Goal: Task Accomplishment & Management: Use online tool/utility

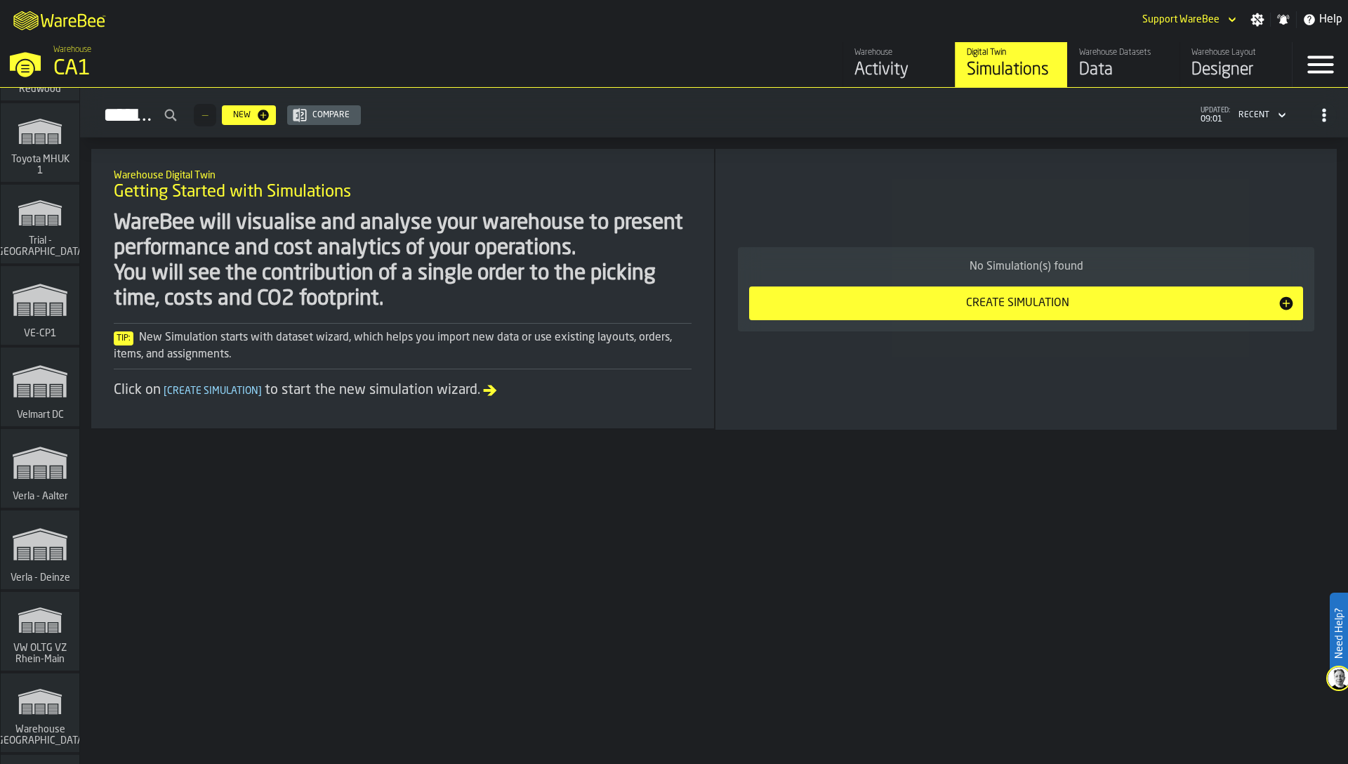
scroll to position [15925, 0]
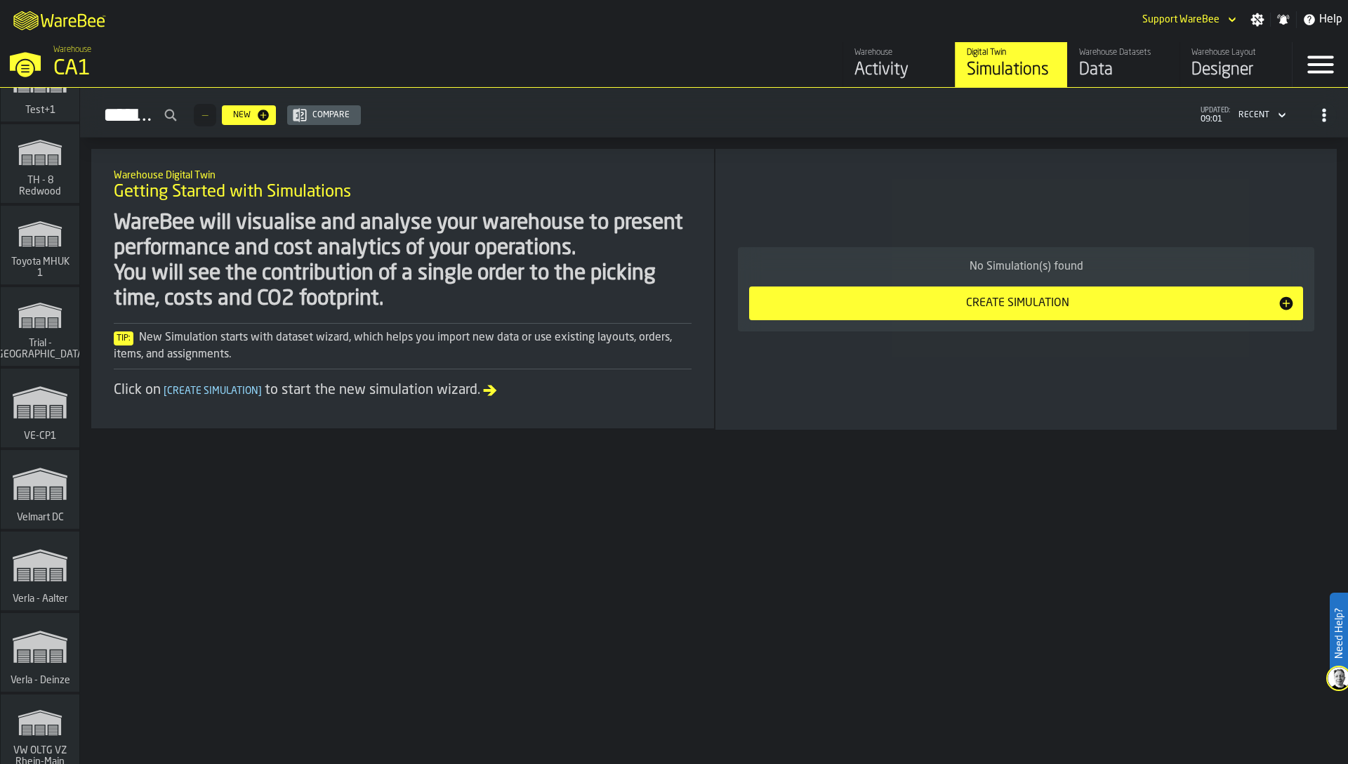
click at [44, 496] on polygon "link-to-/wh/i/f27944ef-e44e-4cb8-aca8-30c52093261f/simulations" at bounding box center [39, 485] width 53 height 29
click at [519, 283] on div "WareBee will visualise and analyse your warehouse to present performance and co…" at bounding box center [403, 261] width 578 height 101
click at [1217, 62] on div "Designer" at bounding box center [1235, 70] width 89 height 22
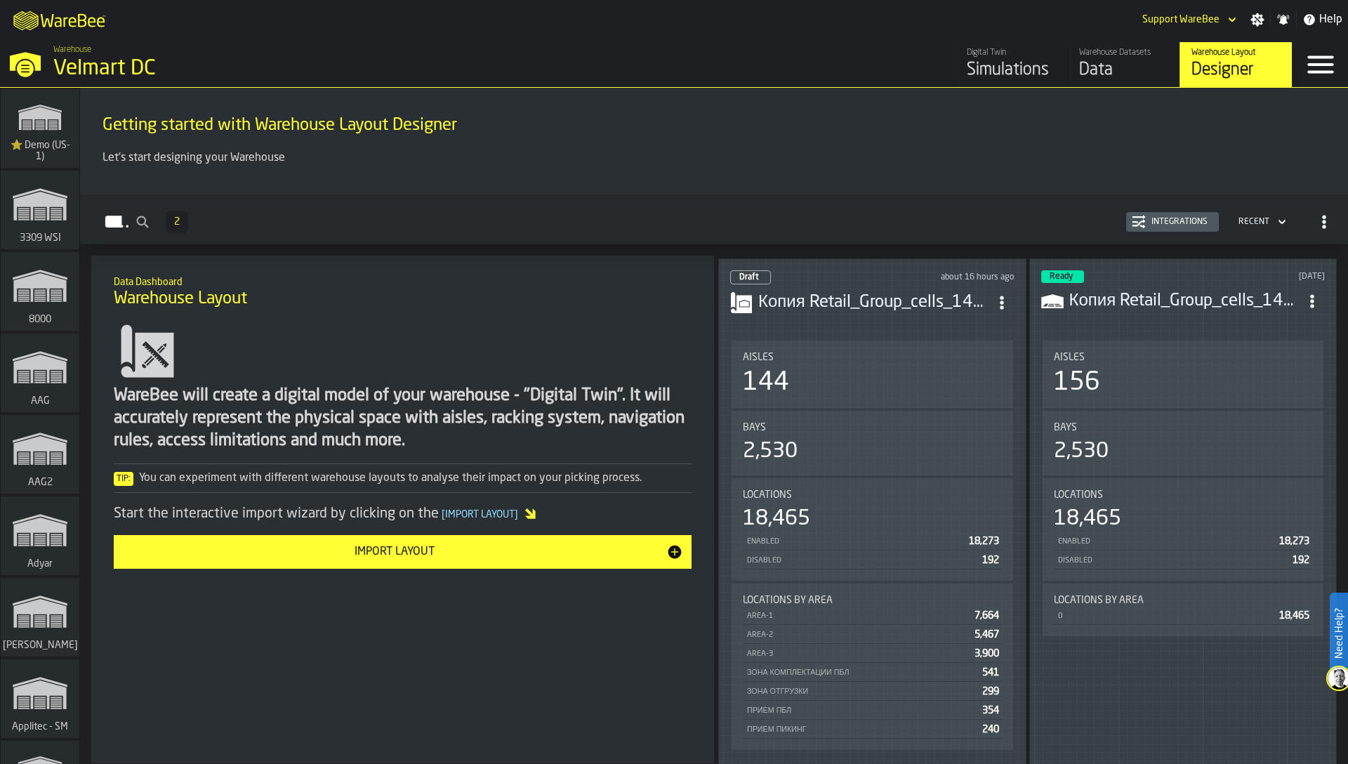
click at [788, 389] on div "144" at bounding box center [872, 383] width 259 height 28
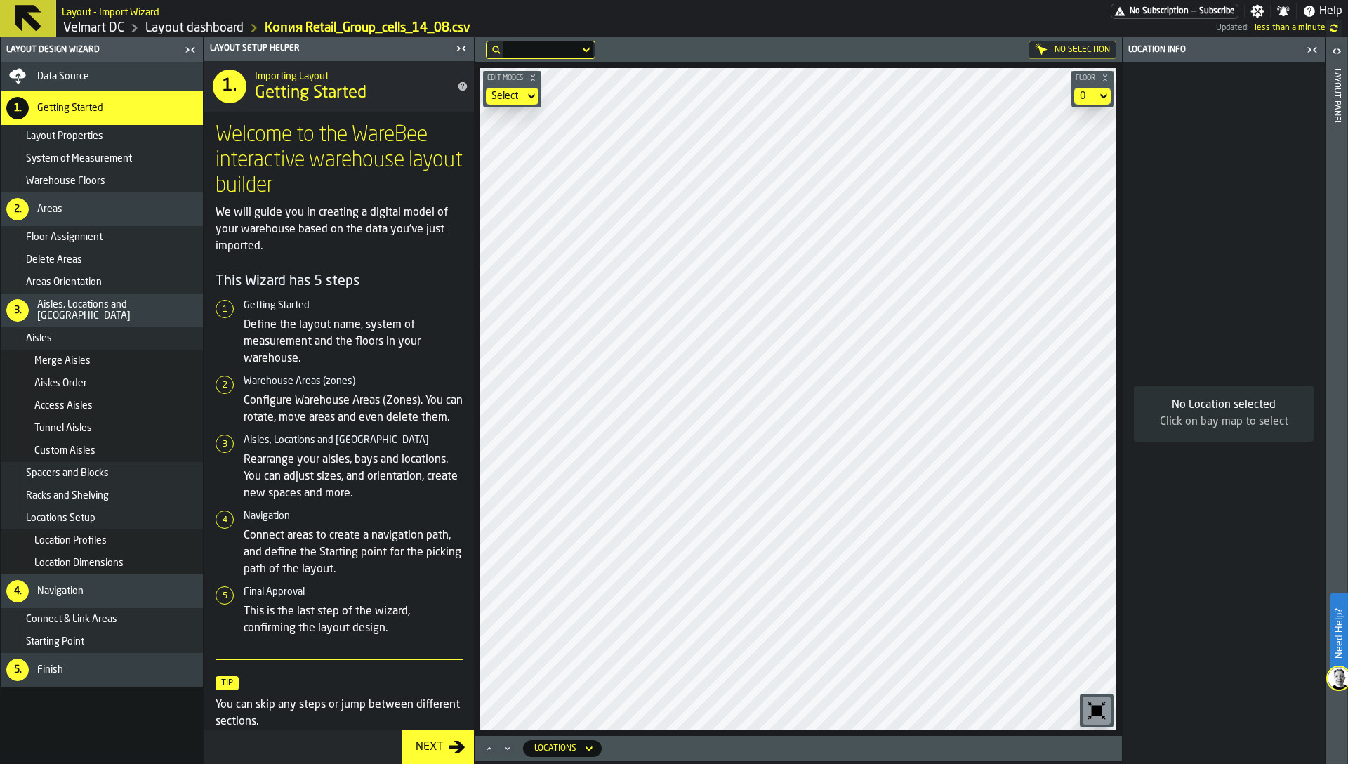
click at [221, 29] on link "Layout dashboard" at bounding box center [194, 27] width 98 height 15
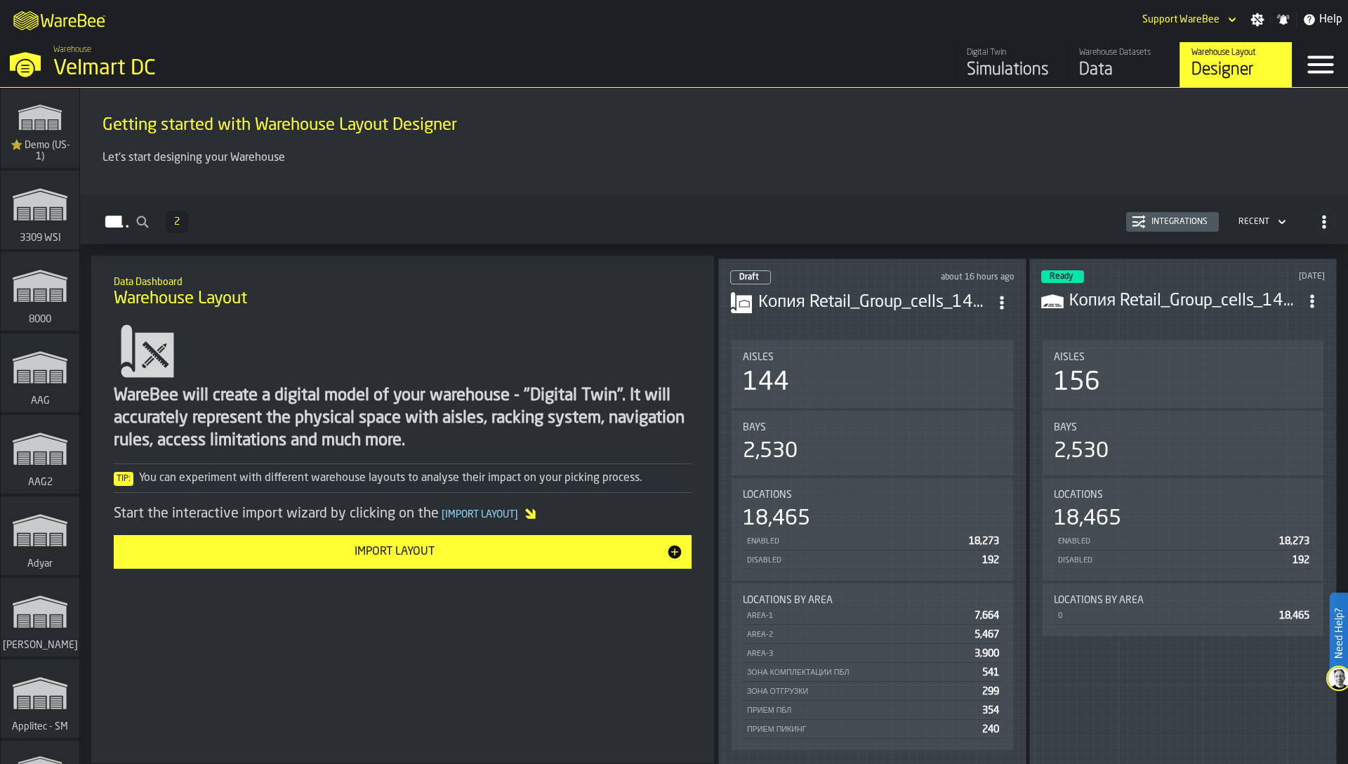
click at [1134, 449] on div "2,530" at bounding box center [1183, 451] width 259 height 25
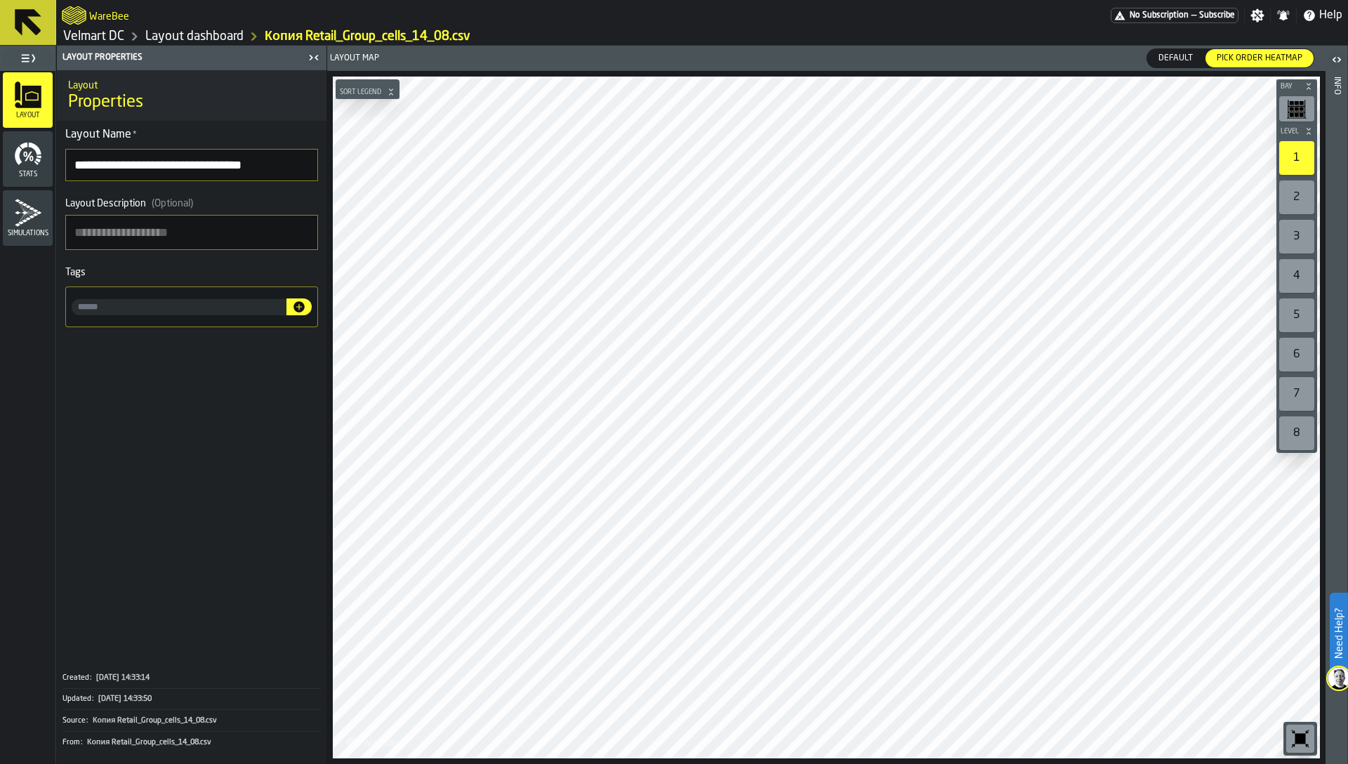
click at [305, 60] on icon "button-toggle-Close me" at bounding box center [313, 57] width 17 height 17
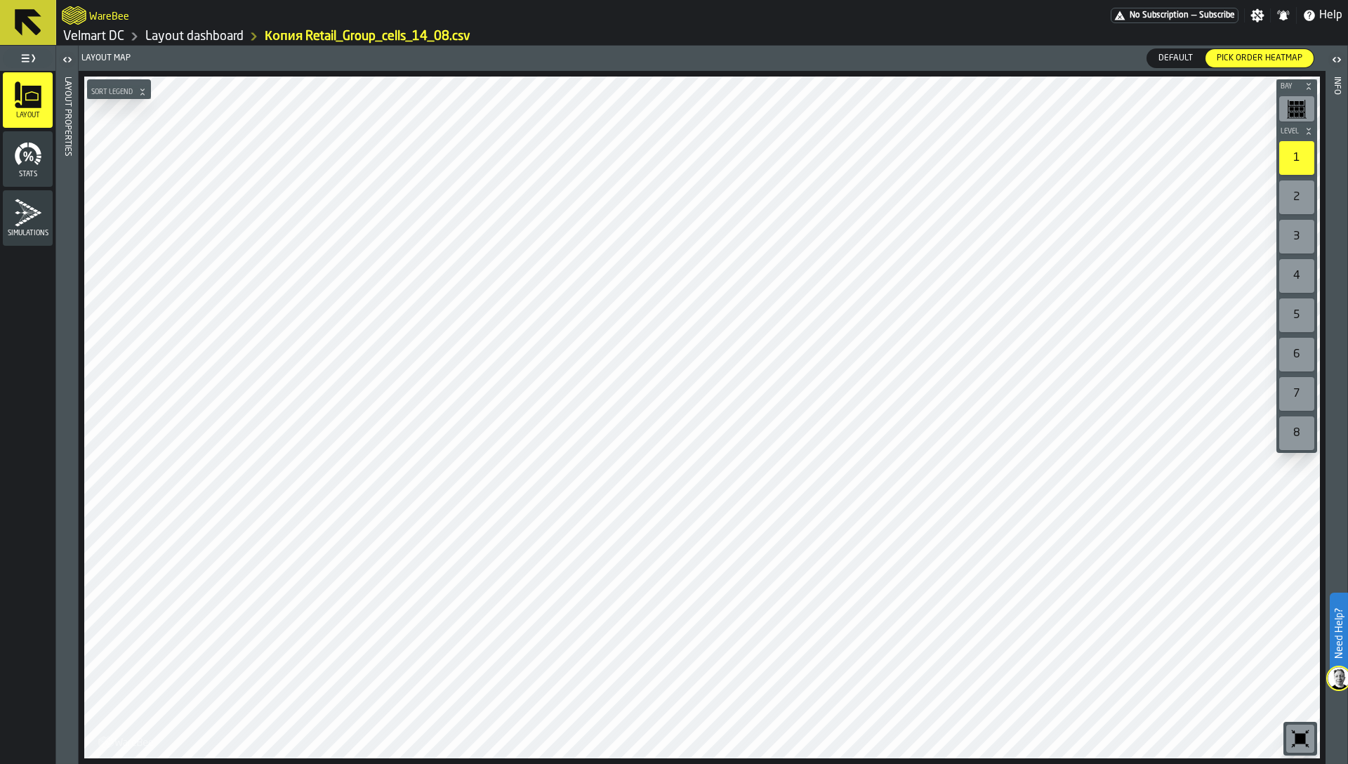
click at [1297, 734] on icon "button-toolbar-undefined" at bounding box center [1300, 739] width 11 height 11
click at [97, 34] on link "Velmart DC" at bounding box center [93, 36] width 61 height 15
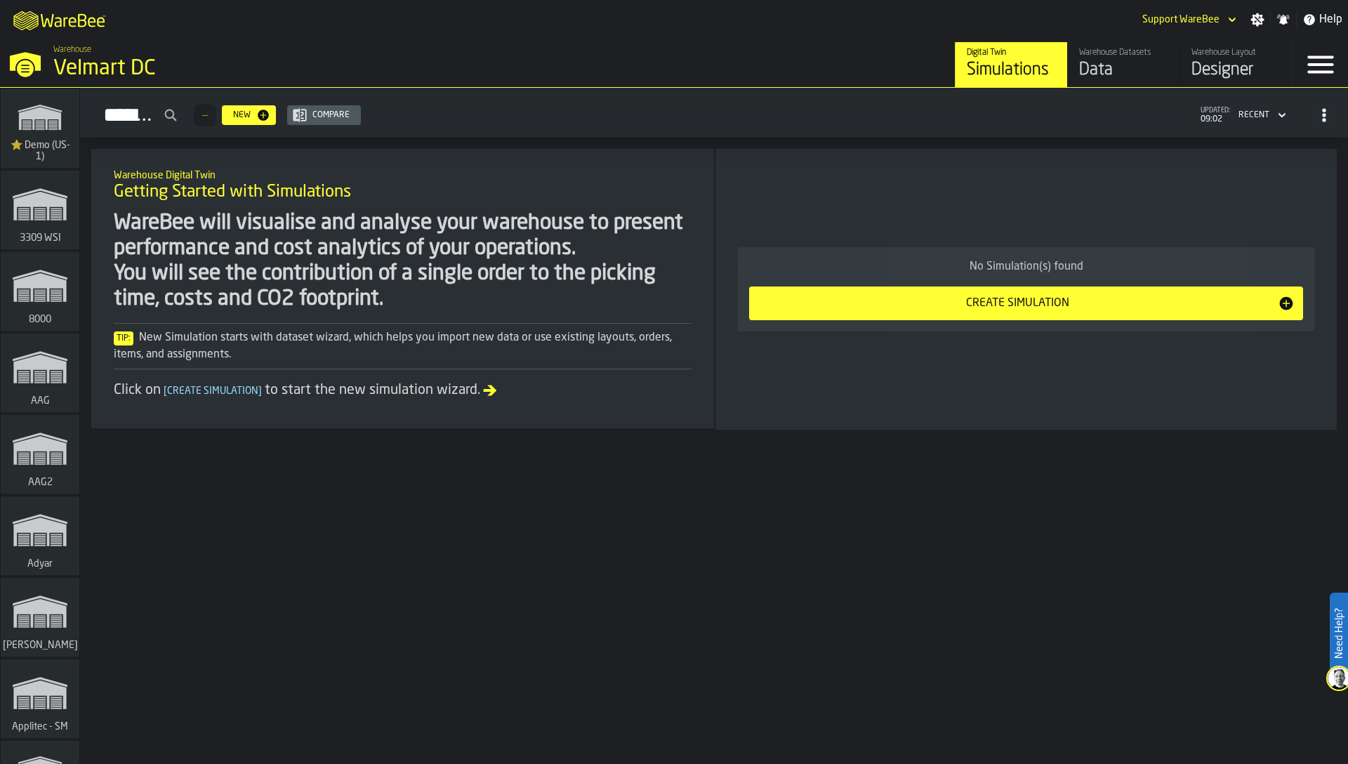
click at [1217, 70] on div "Designer" at bounding box center [1235, 70] width 89 height 22
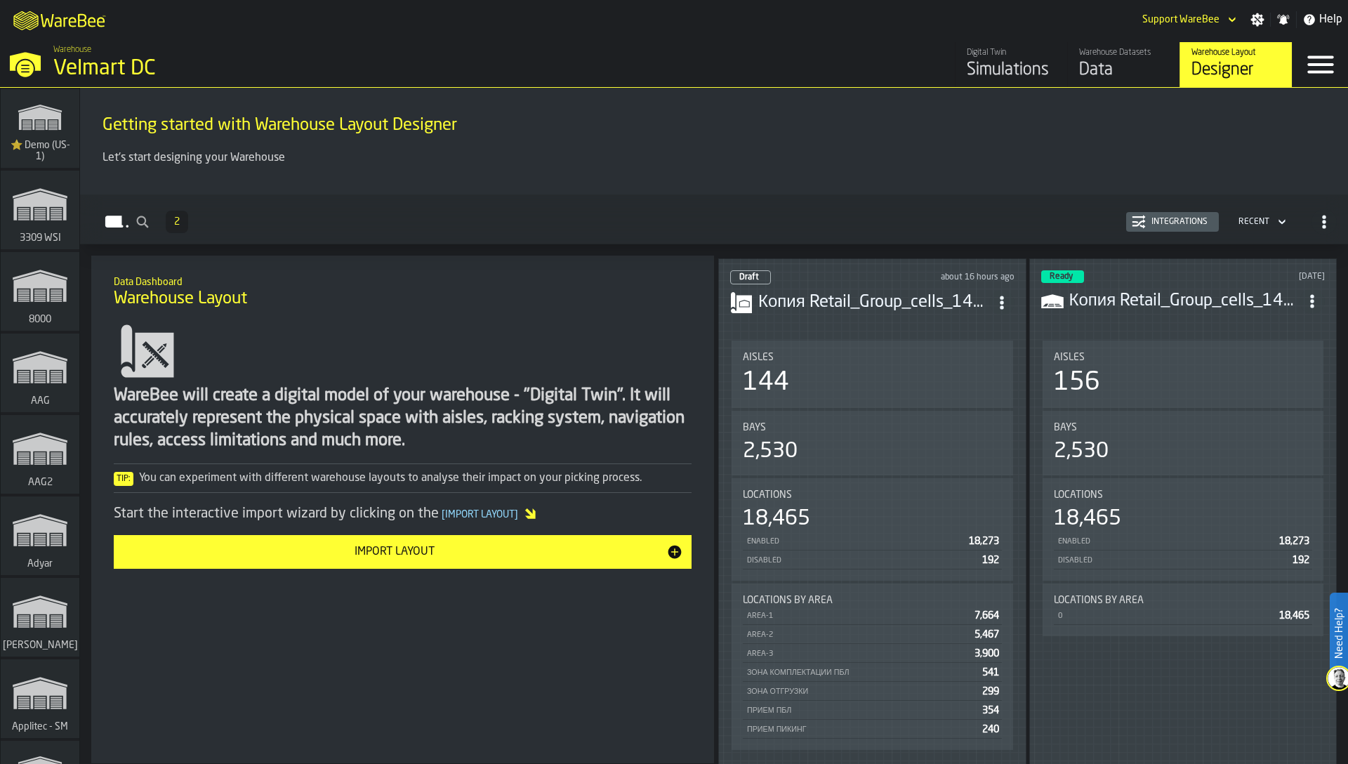
click at [1127, 83] on link "Warehouse Datasets Data" at bounding box center [1123, 64] width 112 height 45
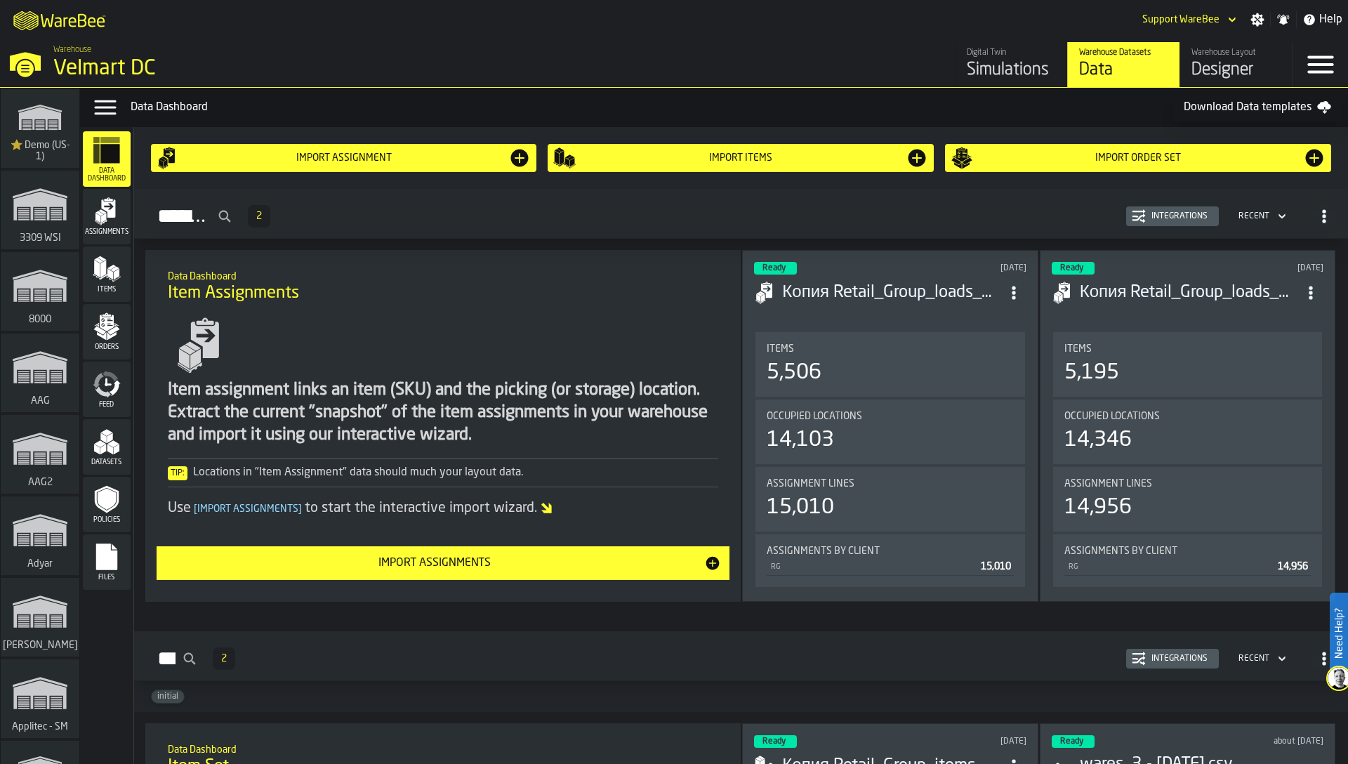
click at [108, 336] on polygon "menu Orders" at bounding box center [111, 336] width 9 height 8
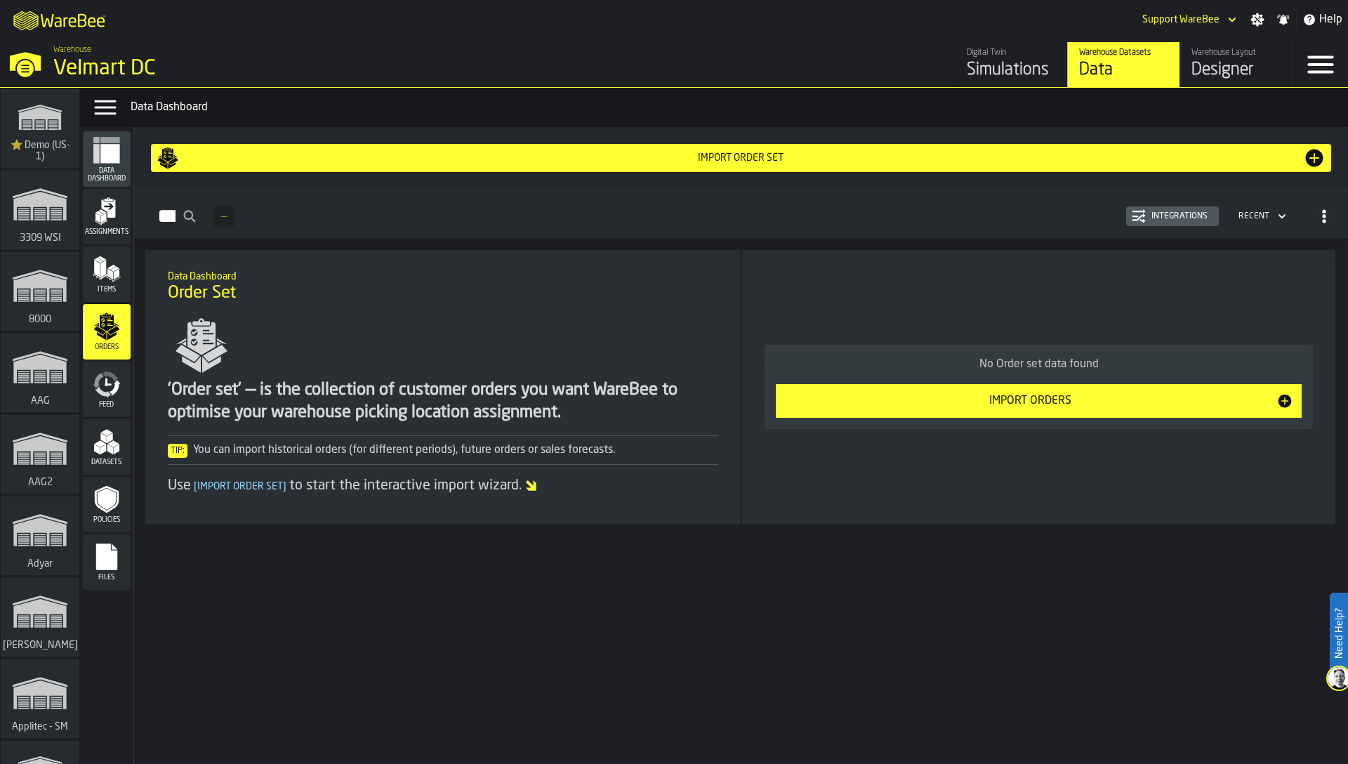
click at [1188, 216] on div "Integrations" at bounding box center [1179, 216] width 67 height 10
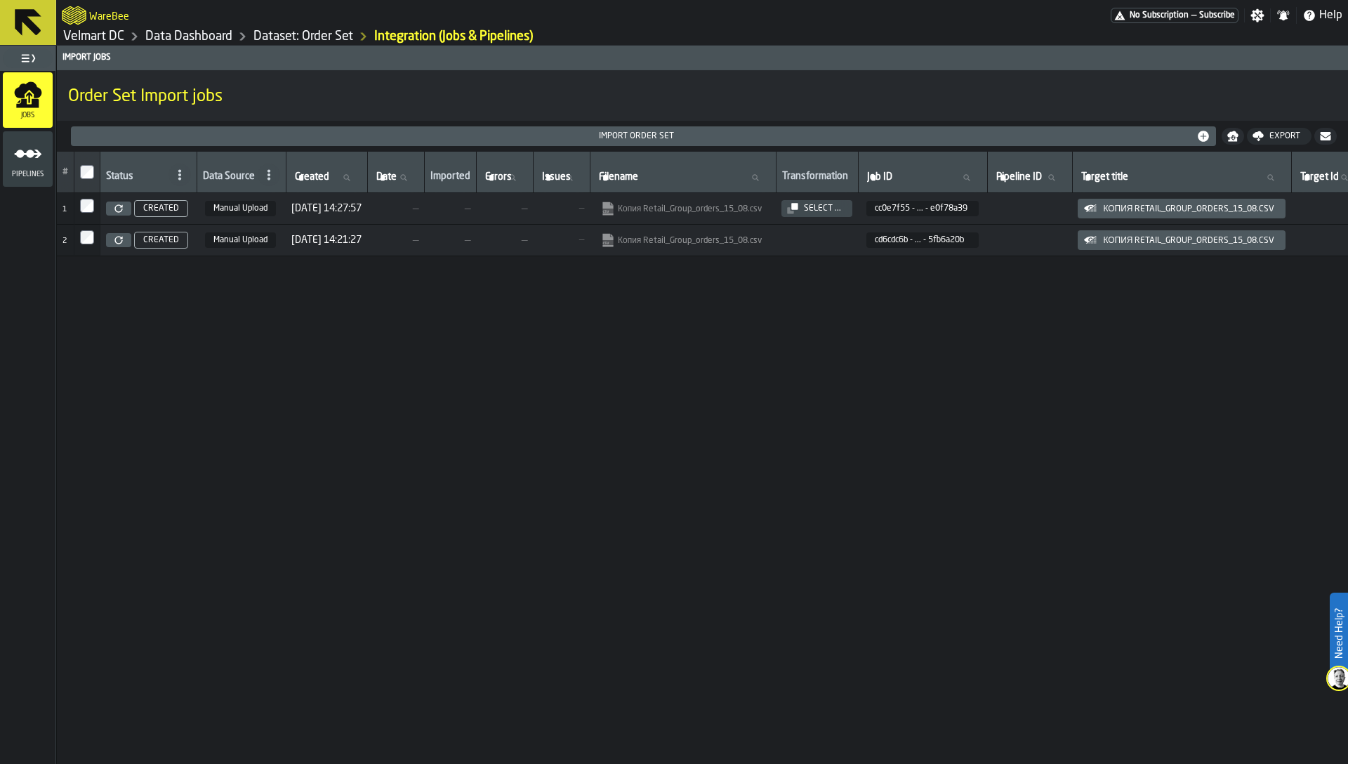
click at [117, 204] on icon at bounding box center [118, 208] width 8 height 8
